Goal: Check status: Check status

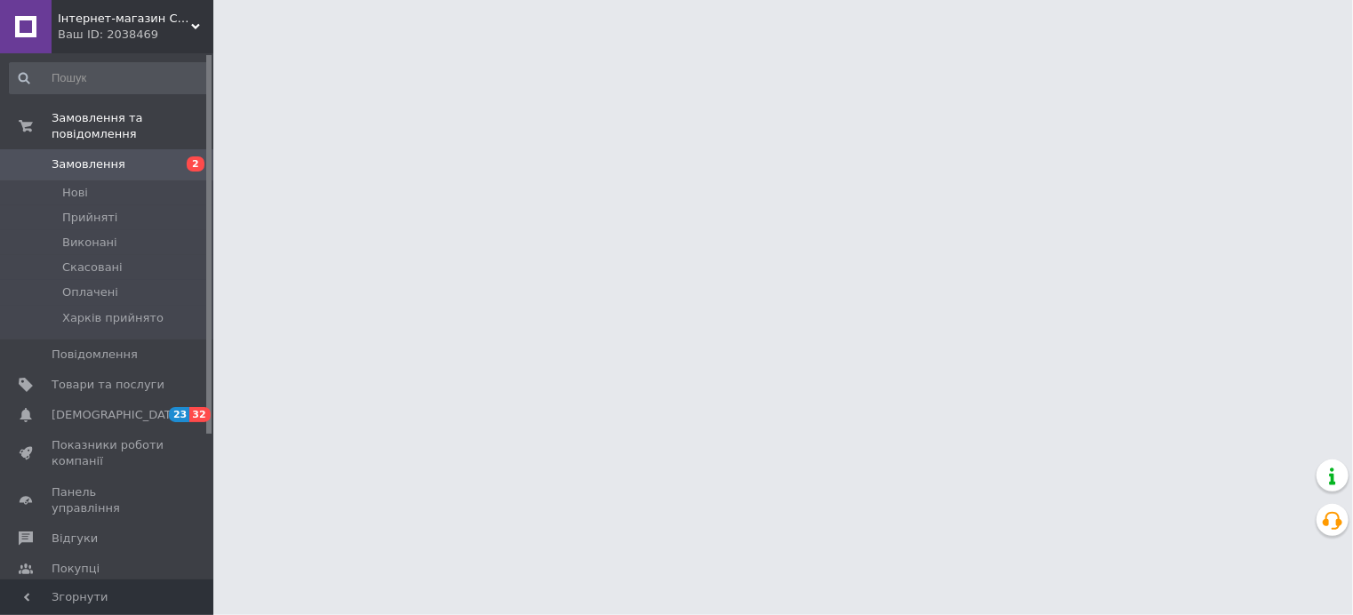
click at [107, 156] on span "Замовлення" at bounding box center [89, 164] width 74 height 16
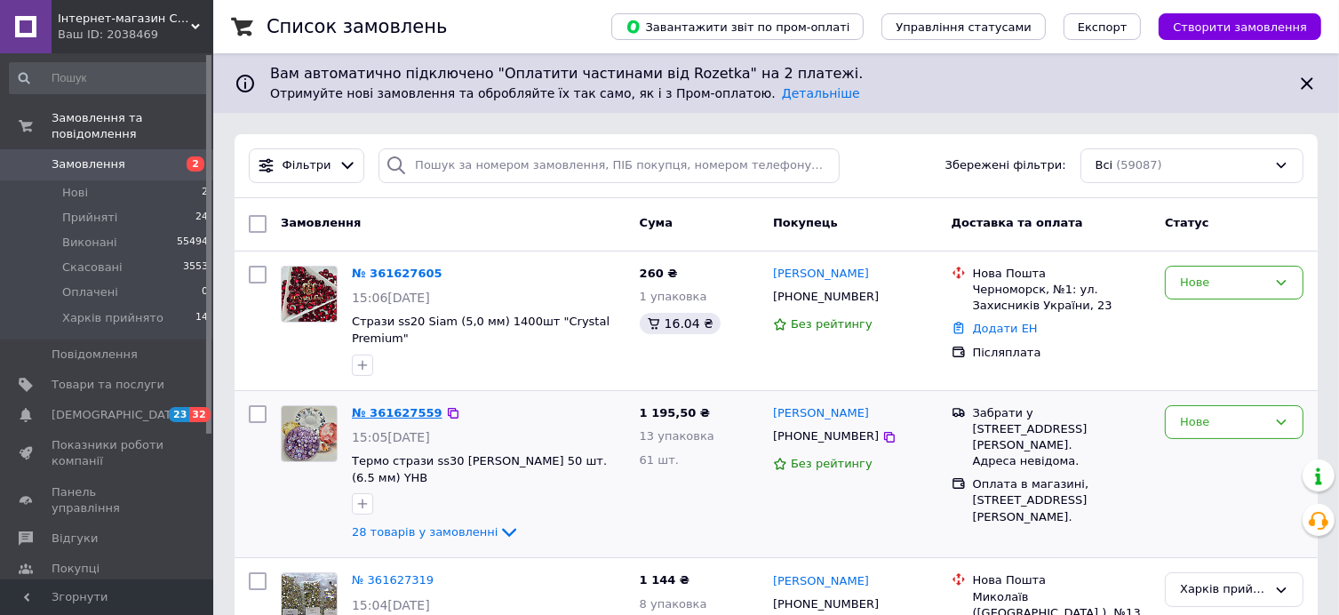
click at [405, 406] on link "№ 361627559" at bounding box center [397, 412] width 91 height 13
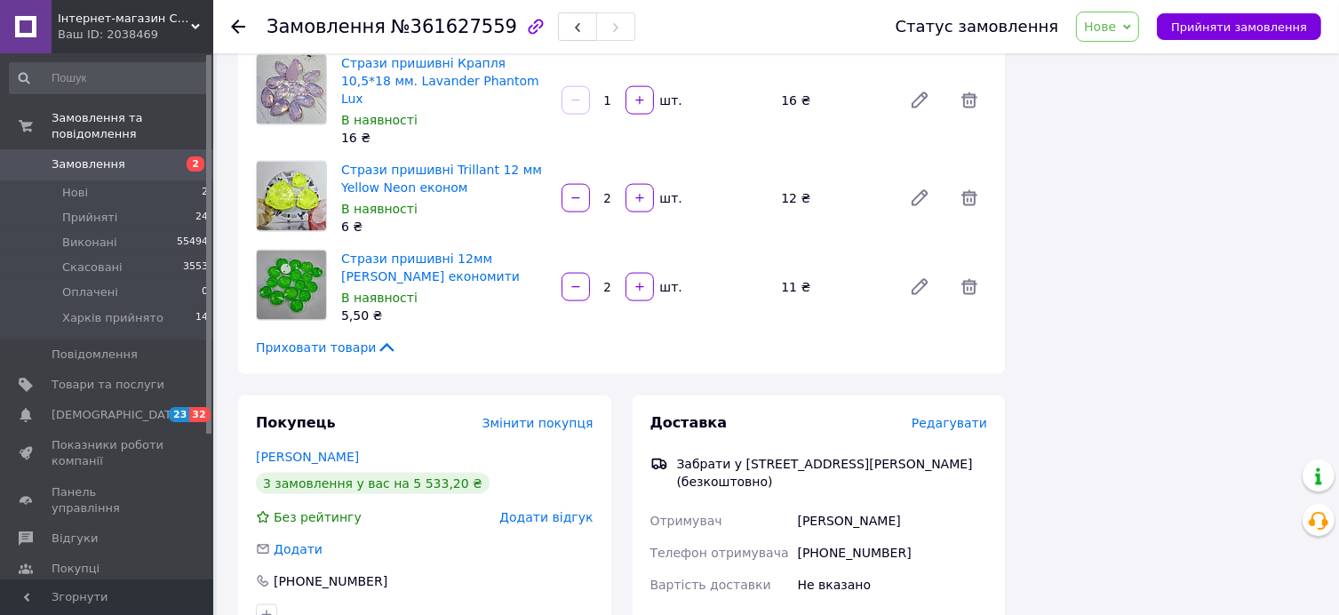
scroll to position [2488, 0]
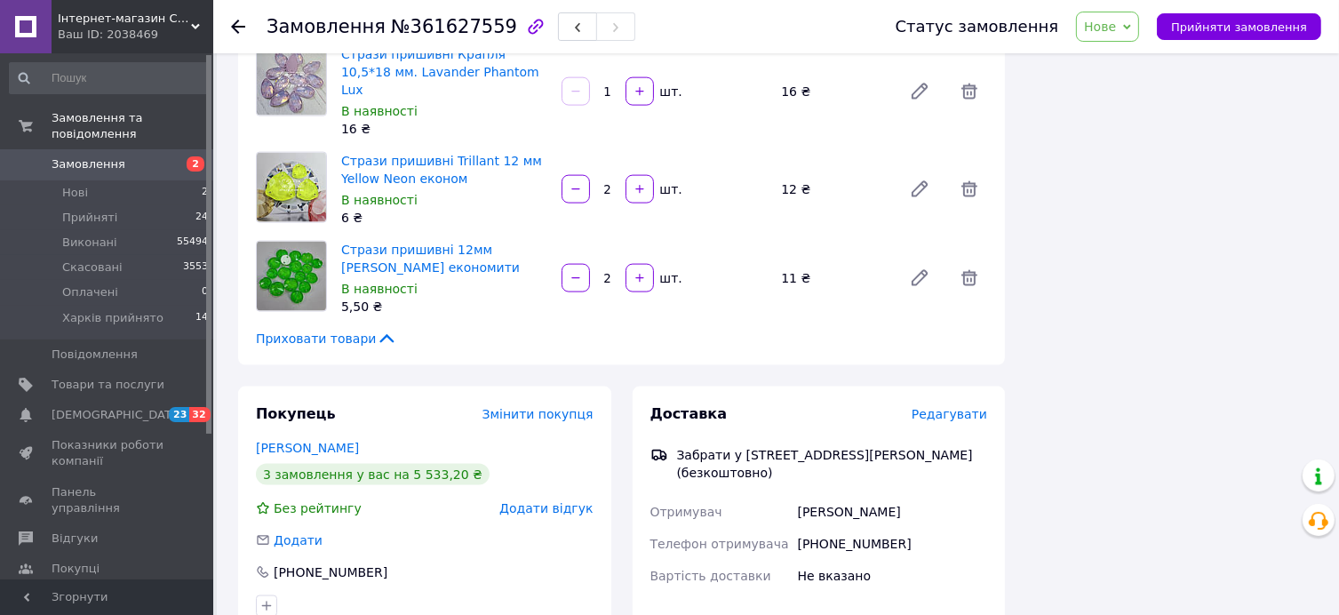
click at [138, 156] on span "Замовлення" at bounding box center [108, 164] width 113 height 16
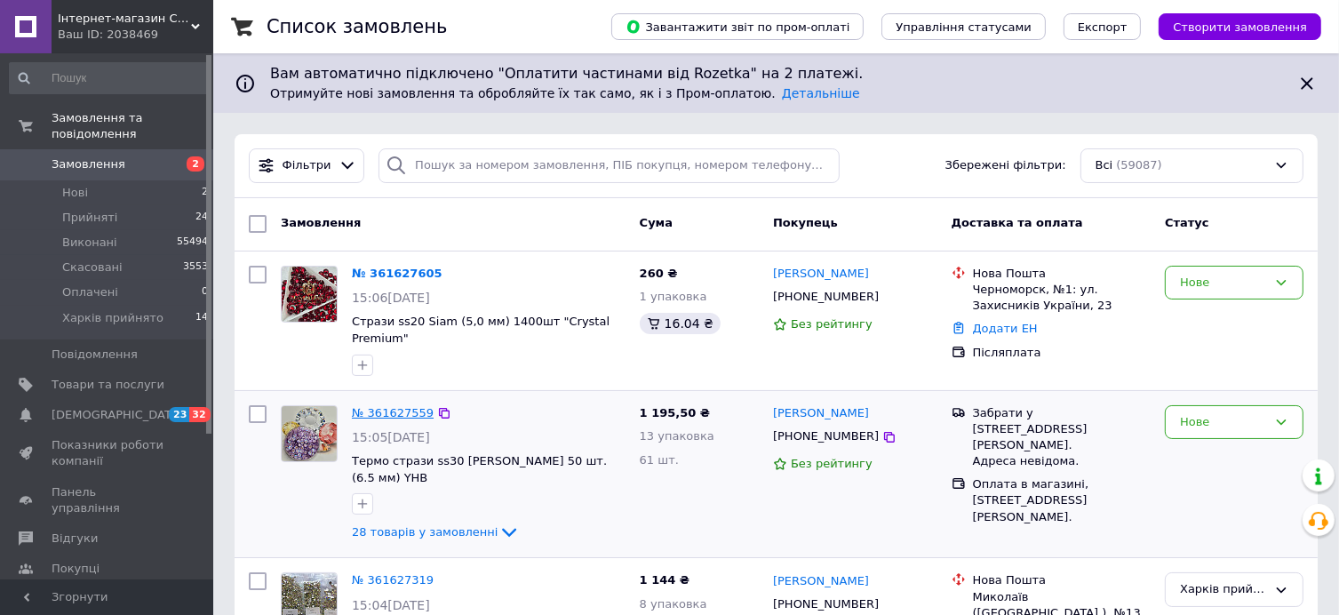
click at [405, 406] on link "№ 361627559" at bounding box center [393, 412] width 82 height 13
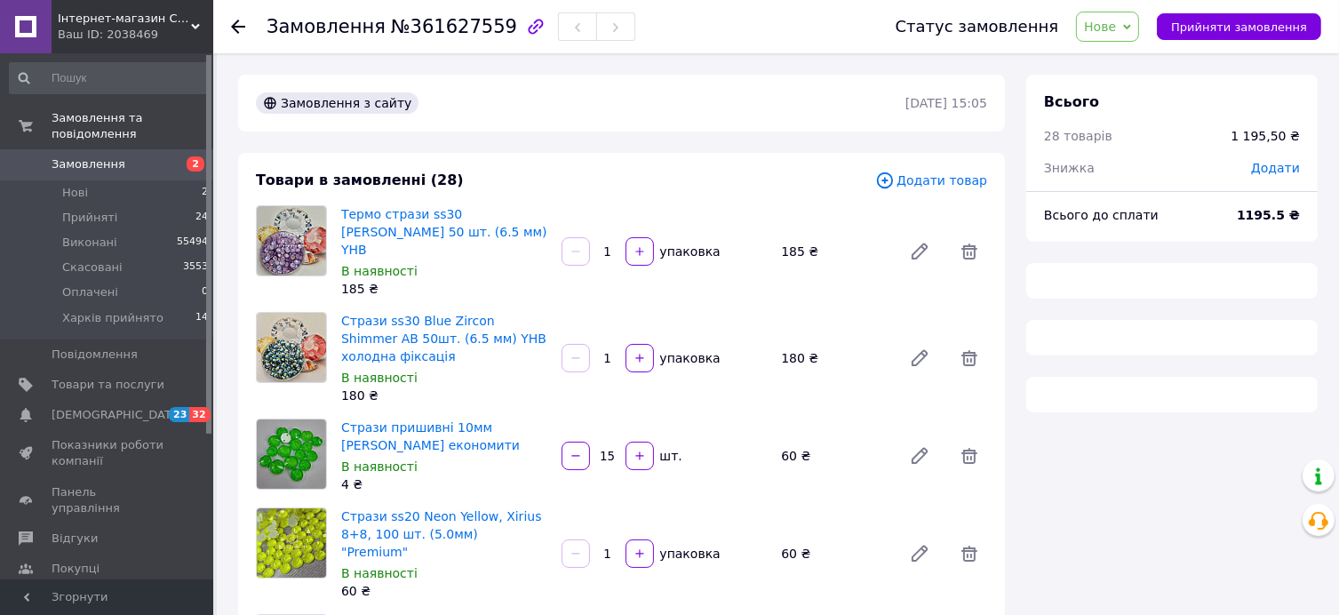
click at [1131, 25] on icon at bounding box center [1127, 27] width 8 height 8
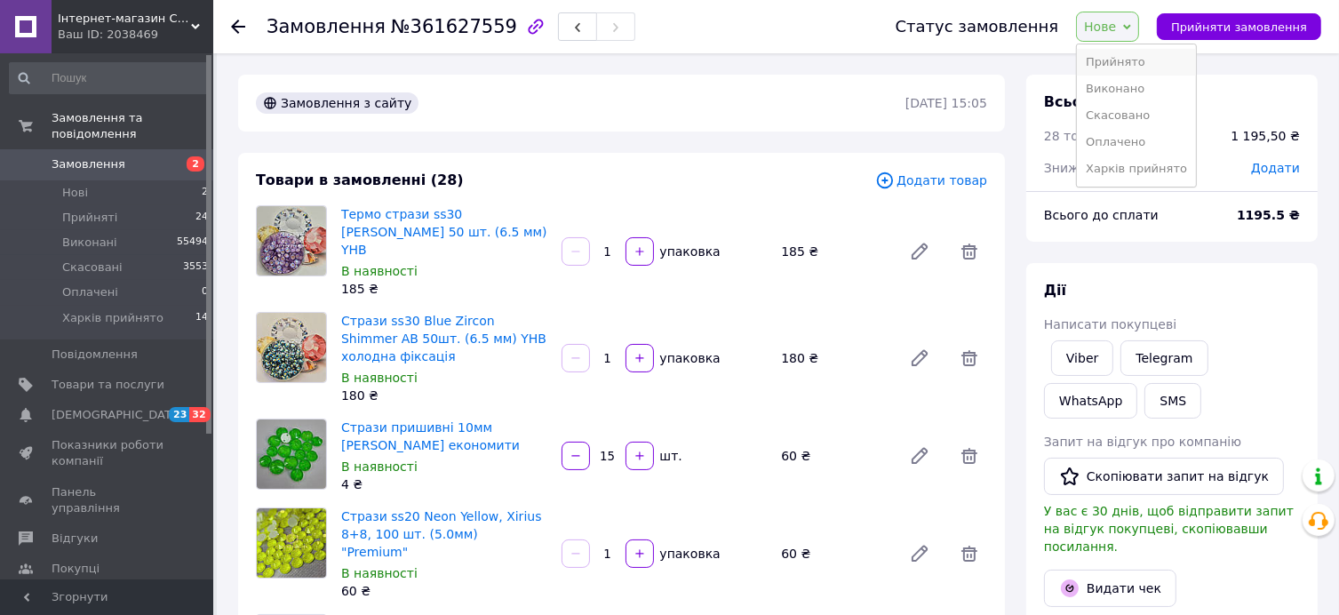
click at [1138, 63] on li "Прийнято" at bounding box center [1136, 62] width 119 height 27
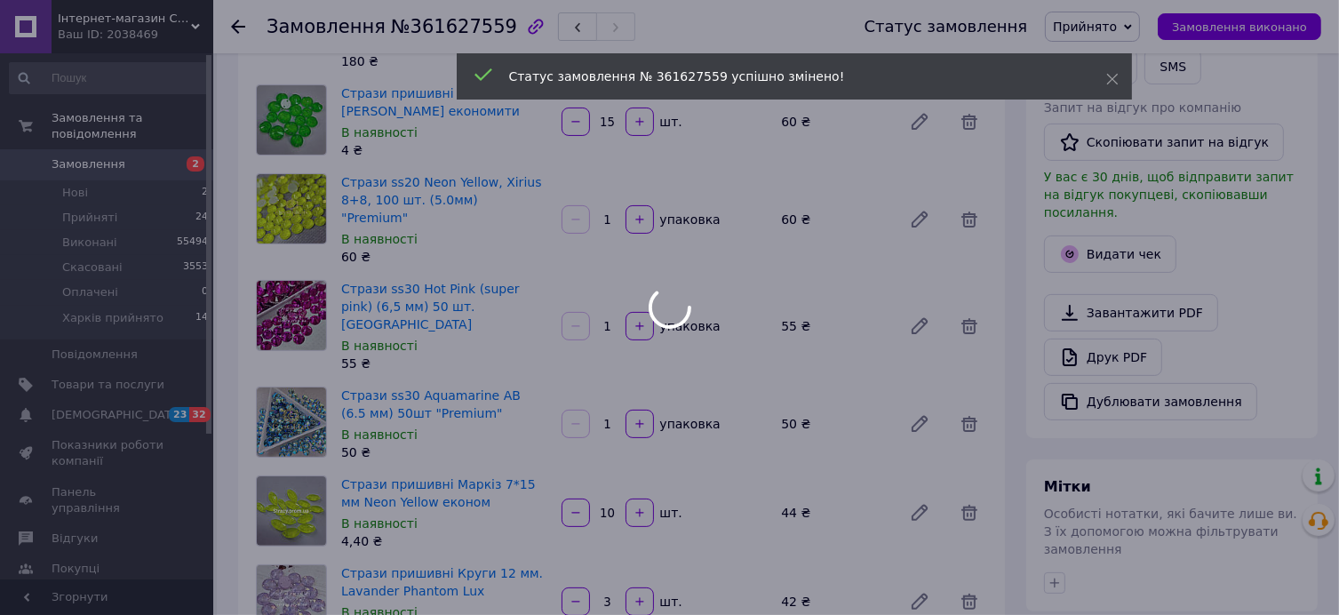
scroll to position [355, 0]
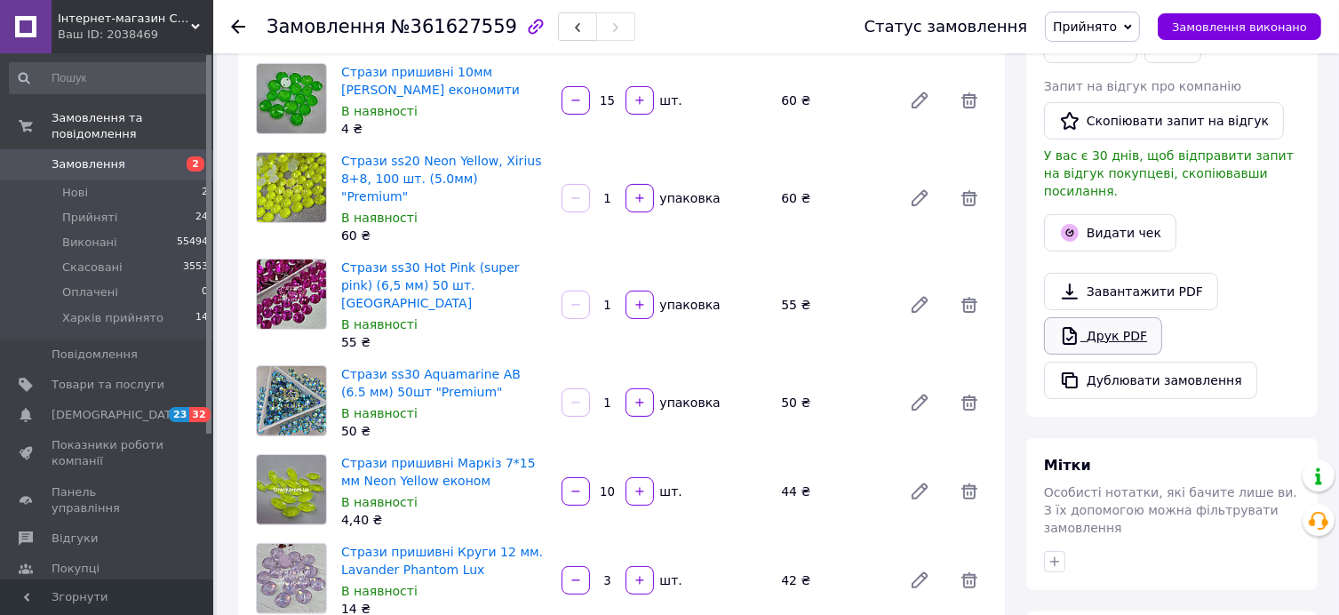
click at [1114, 319] on link "Друк PDF" at bounding box center [1103, 335] width 118 height 37
click at [97, 156] on span "Замовлення" at bounding box center [89, 164] width 74 height 16
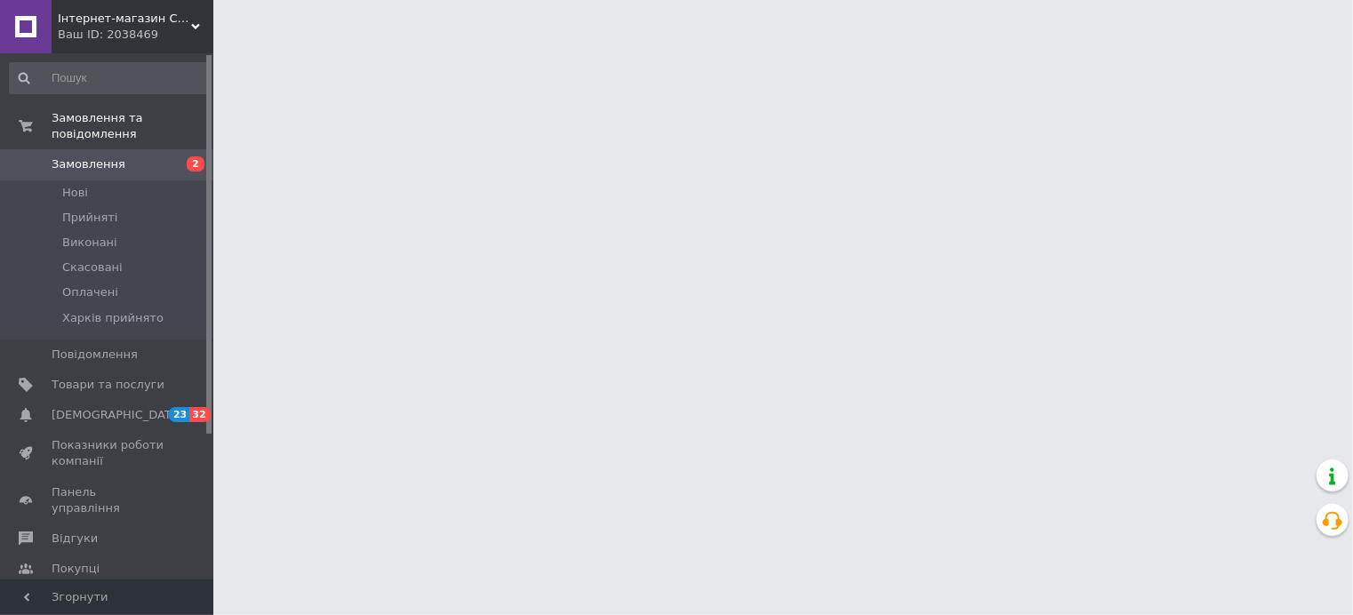
click at [132, 156] on span "Замовлення" at bounding box center [108, 164] width 113 height 16
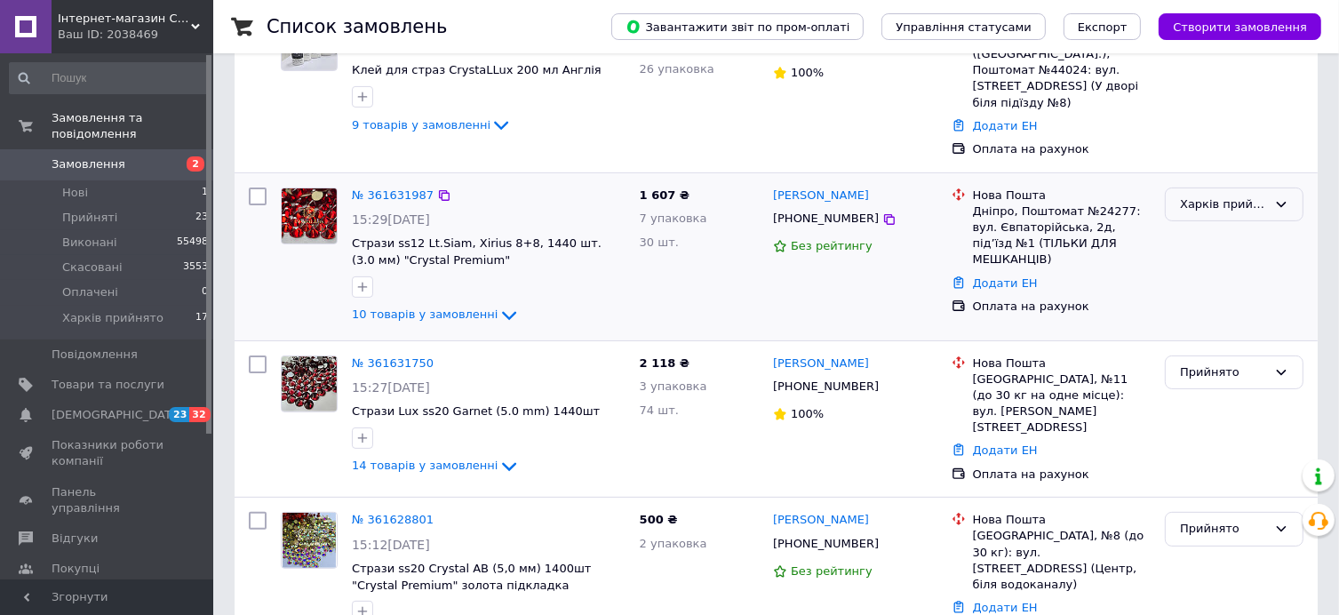
scroll to position [444, 0]
